Goal: Information Seeking & Learning: Learn about a topic

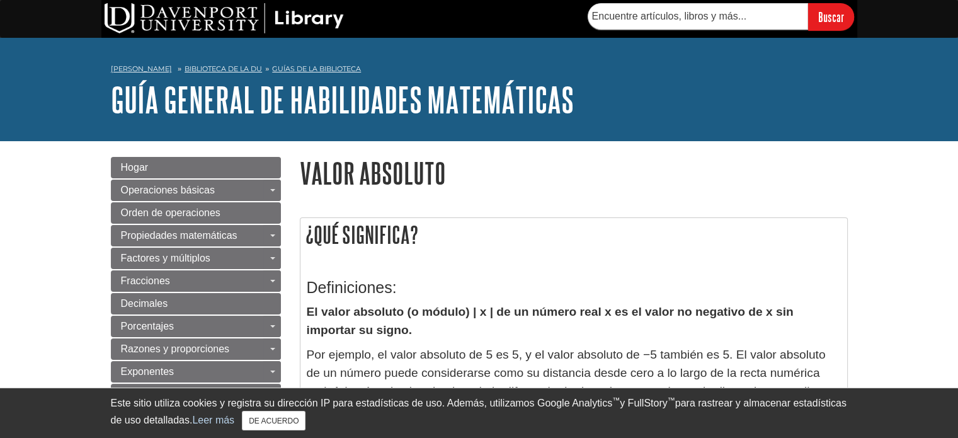
click at [668, 77] on nav "[PERSON_NAME] Biblioteca de la DU Guías de la biblioteca Guía general de habili…" at bounding box center [479, 70] width 737 height 20
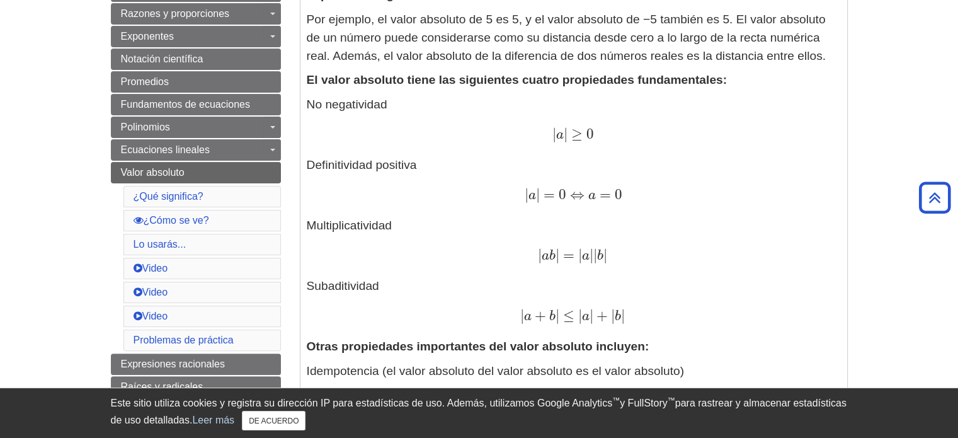
scroll to position [361, 0]
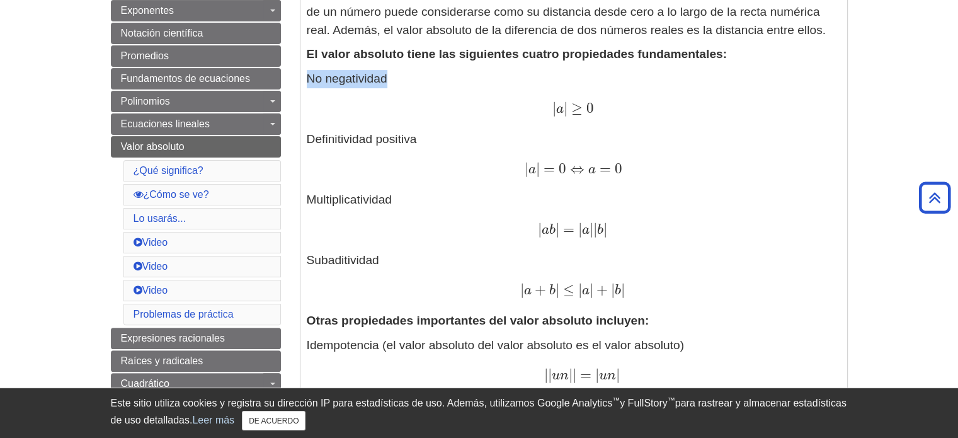
drag, startPoint x: 305, startPoint y: 78, endPoint x: 446, endPoint y: 96, distance: 142.3
click at [446, 96] on div "Definiciones: El valor absoluto (o módulo) | x | de un número real x es el valo…" at bounding box center [574, 414] width 547 height 1031
copy p "No negatividad"
drag, startPoint x: 617, startPoint y: 115, endPoint x: 551, endPoint y: 115, distance: 66.2
click at [551, 115] on div "| a | ≥ 0 | a | ≥ 0" at bounding box center [574, 109] width 534 height 18
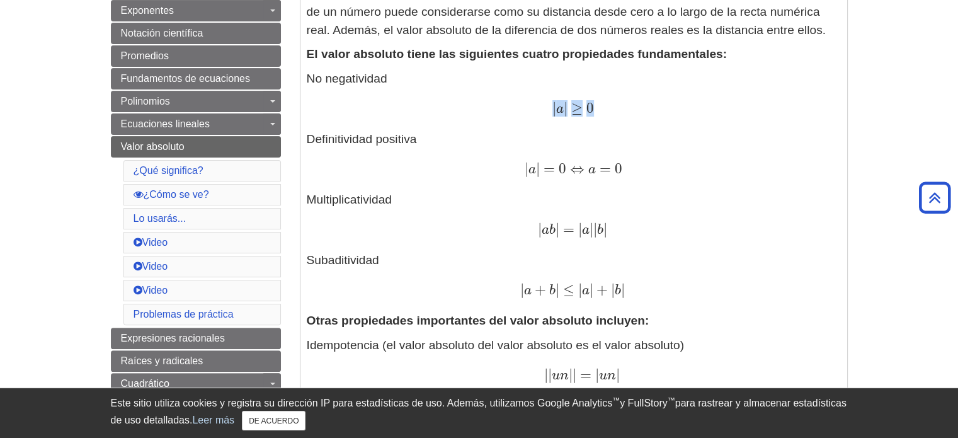
copy span "| a | ≥ 0"
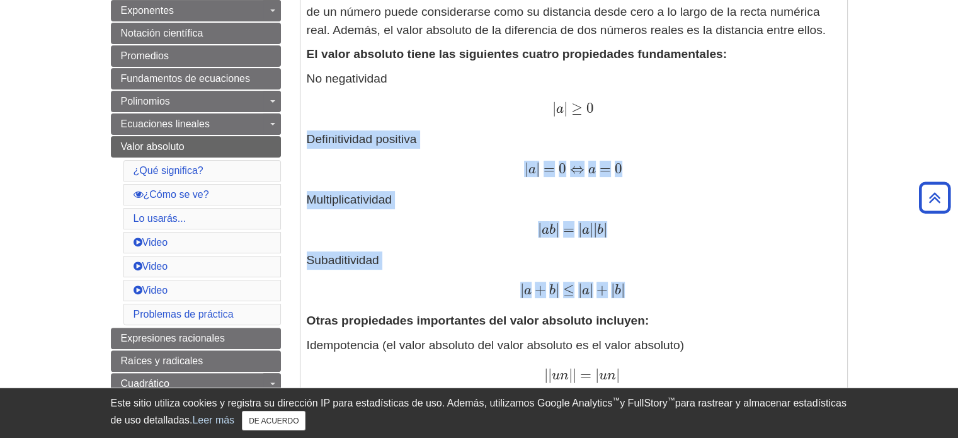
drag, startPoint x: 307, startPoint y: 134, endPoint x: 673, endPoint y: 297, distance: 400.2
click at [673, 297] on p "No negatividad | a | ≥ 0 | a | ≥ 0 Definitividad positiva | a | = 0 ⇔ a = 0 | a…" at bounding box center [574, 185] width 534 height 230
copy p "Definitividad positiva | a | = 0 ⇔ a = 0 | a | = 0 ⇔ a = 0 Multiplicatividad | …"
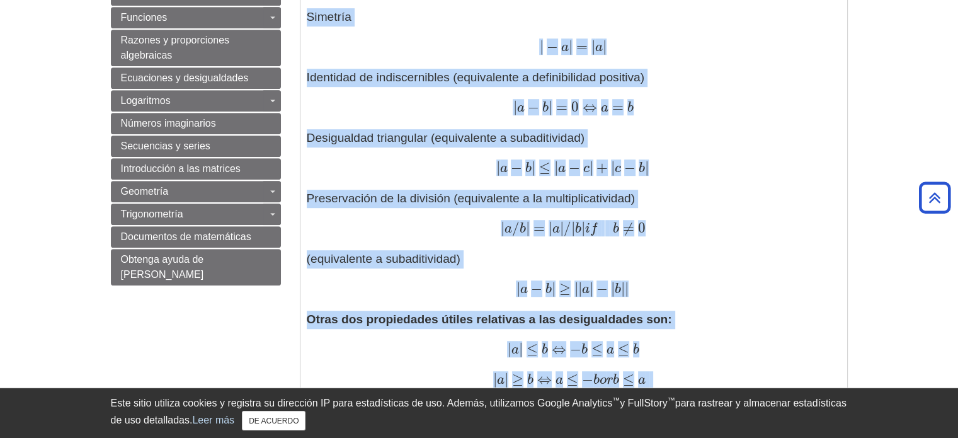
scroll to position [759, 0]
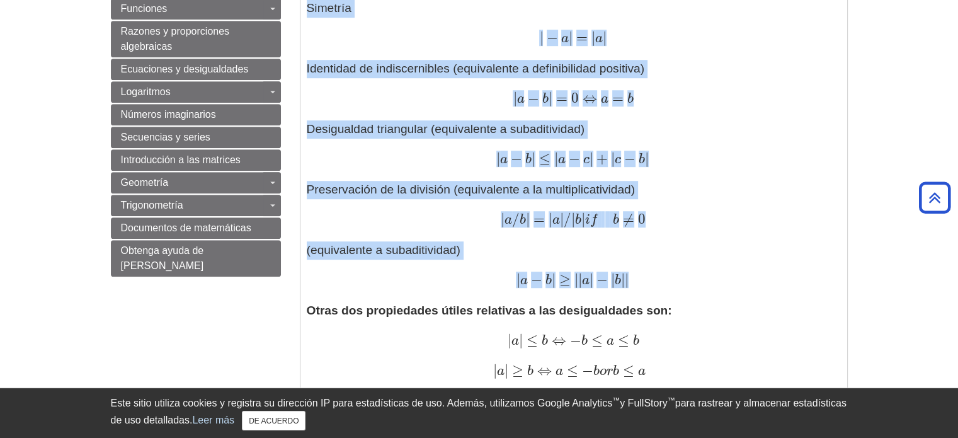
drag, startPoint x: 309, startPoint y: 23, endPoint x: 714, endPoint y: 272, distance: 475.5
click at [714, 272] on div "Definiciones: El valor absoluto (o módulo) | x | de un número real x es el valo…" at bounding box center [574, 16] width 534 height 1018
copy div "Otras propiedades importantes del valor absoluto incluyen: Idempotencia (el val…"
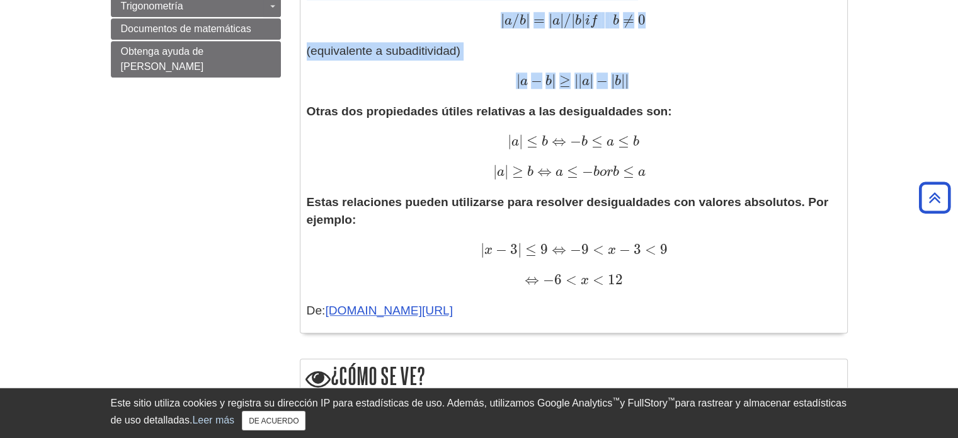
scroll to position [960, 0]
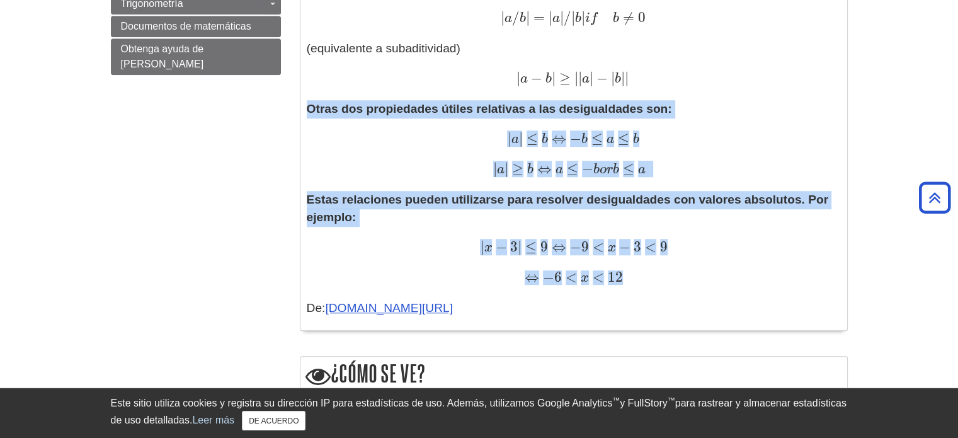
drag, startPoint x: 307, startPoint y: 312, endPoint x: 661, endPoint y: 272, distance: 355.8
copy div "Otras dos propiedades útiles relativas a las desigualdades son: | a | ≤ b ⇔ − b…"
